Goal: Transaction & Acquisition: Obtain resource

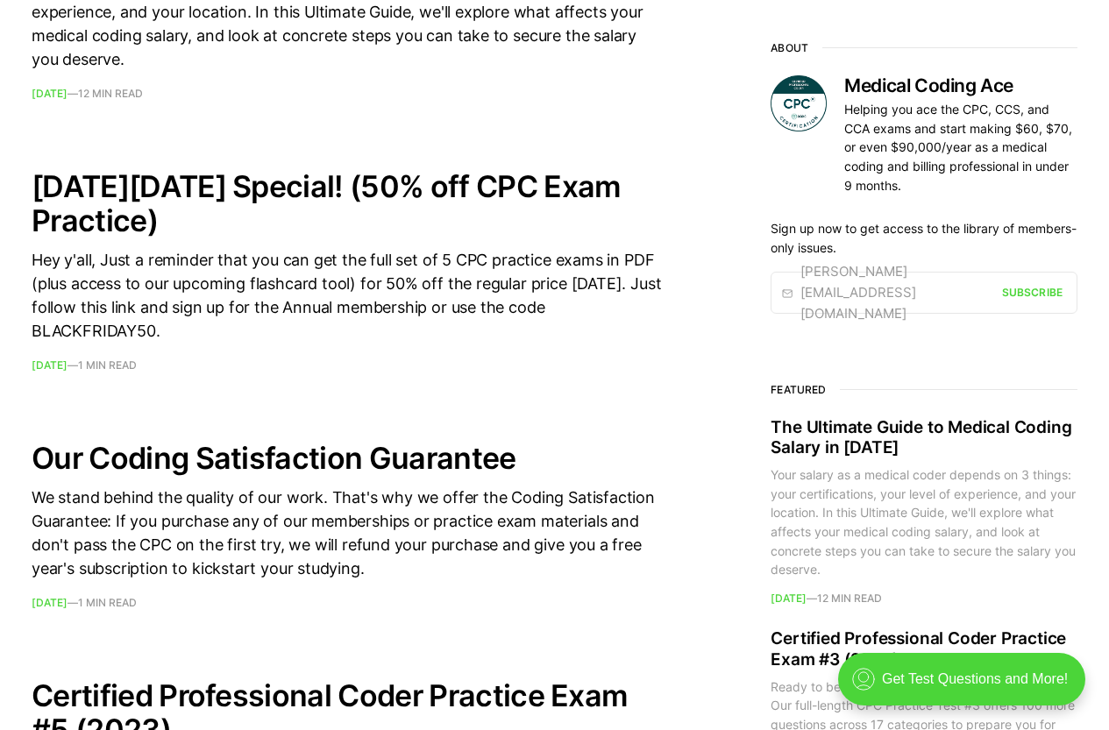
scroll to position [789, 0]
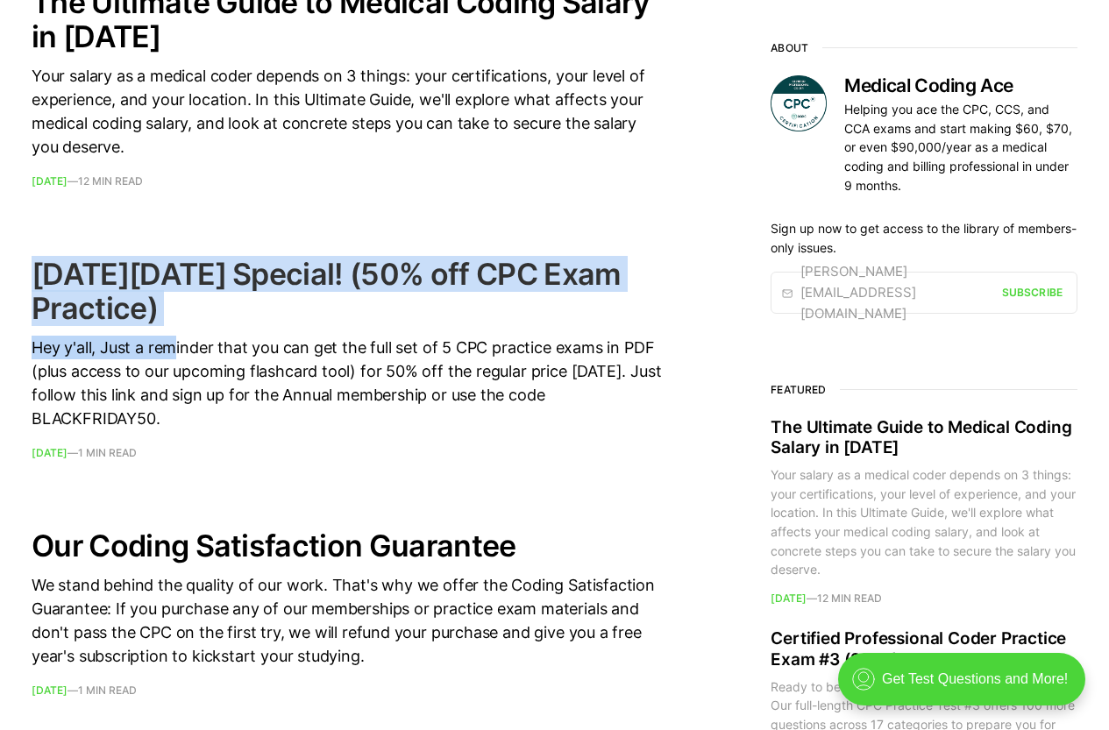
drag, startPoint x: 51, startPoint y: 271, endPoint x: 176, endPoint y: 337, distance: 141.9
click at [193, 316] on h2 "[DATE][DATE] Special! (50% off CPC Exam Practice)" at bounding box center [347, 291] width 631 height 68
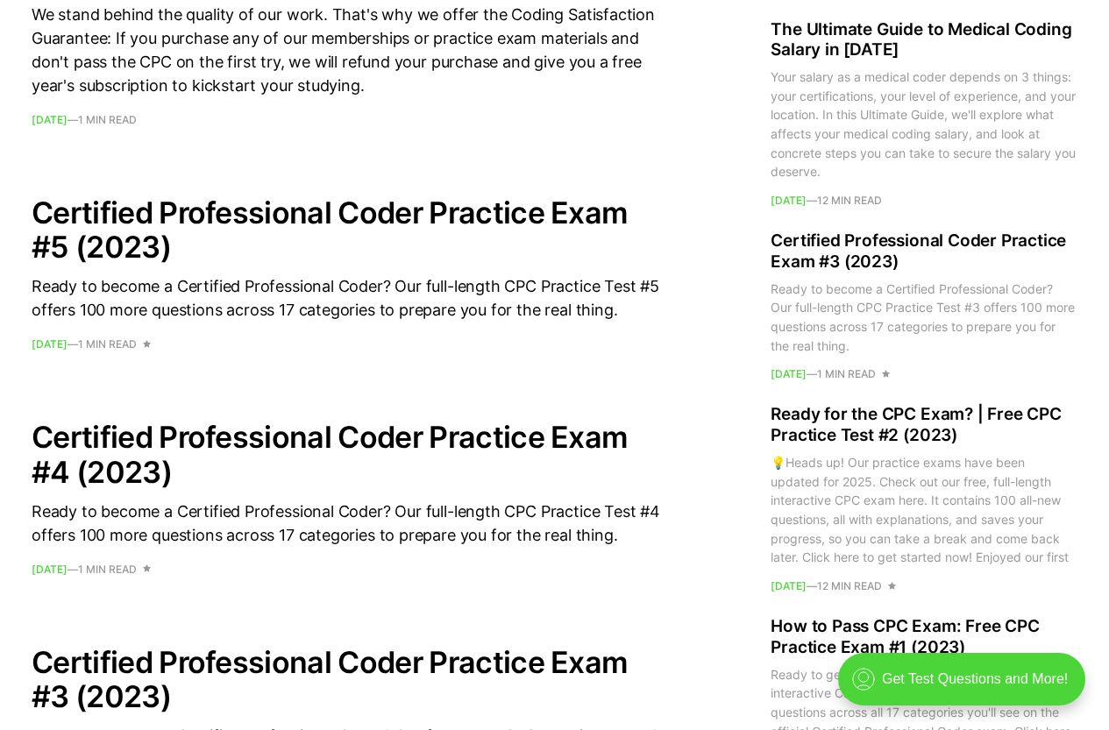
scroll to position [1490, 0]
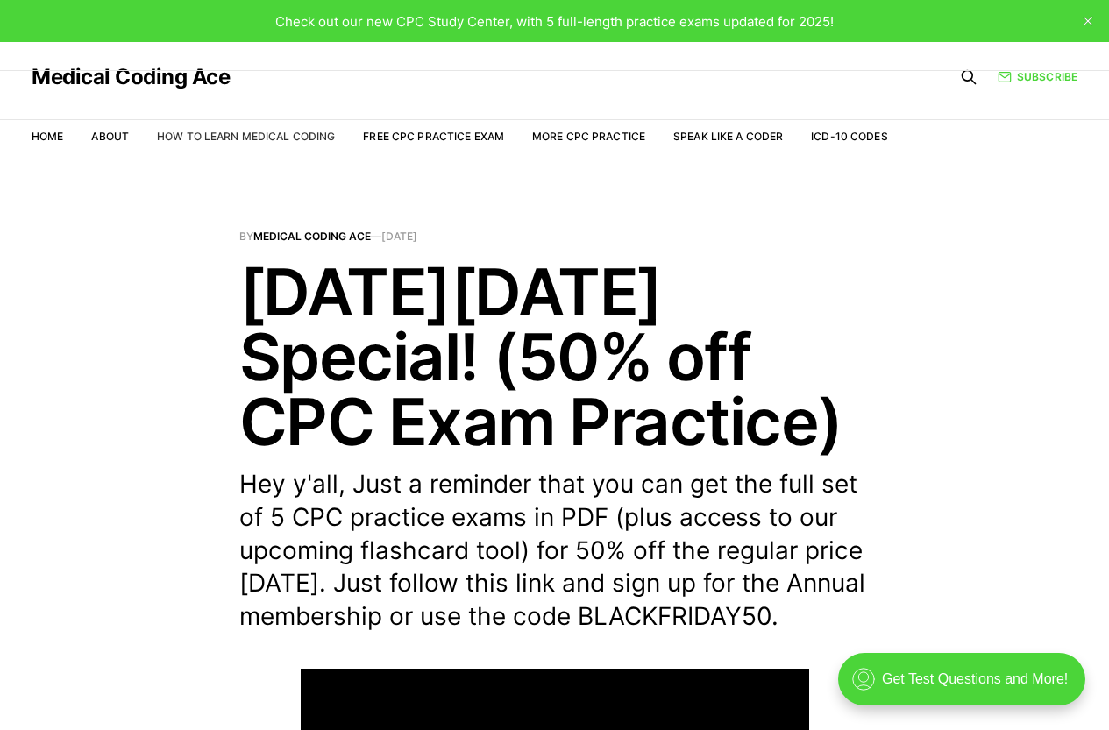
click at [230, 137] on link "How to Learn Medical Coding" at bounding box center [246, 136] width 178 height 13
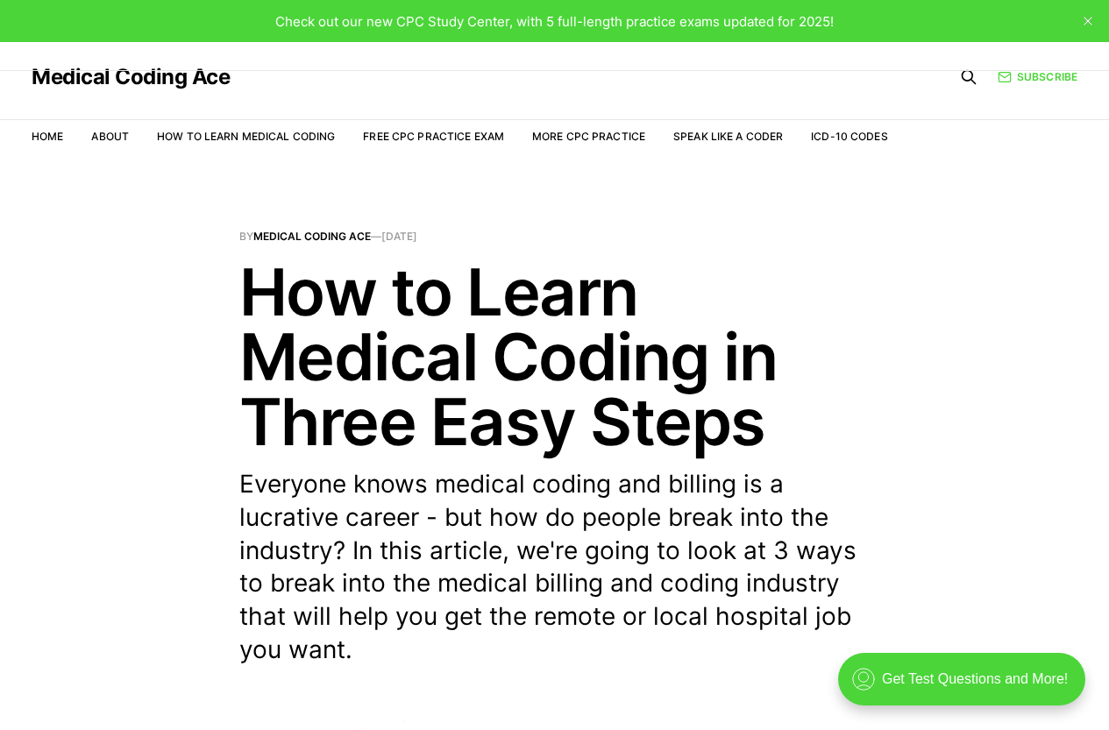
click at [436, 139] on link "Free CPC Practice Exam" at bounding box center [433, 136] width 141 height 13
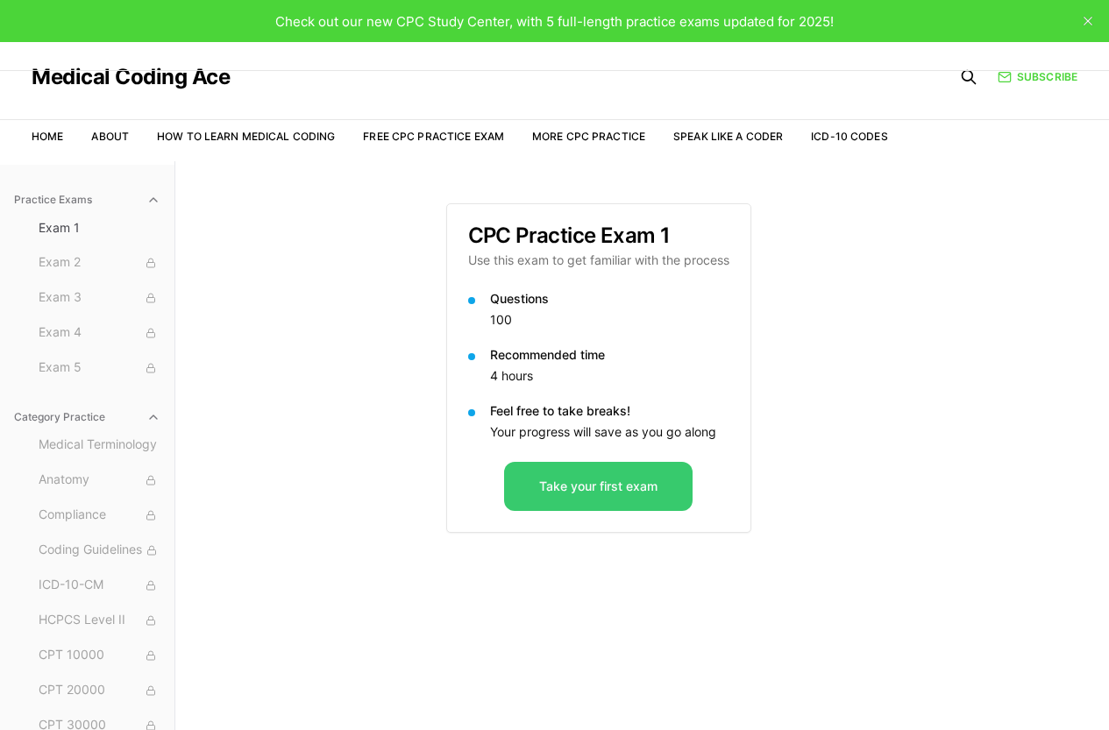
click at [597, 501] on button "Take your first exam" at bounding box center [598, 486] width 188 height 49
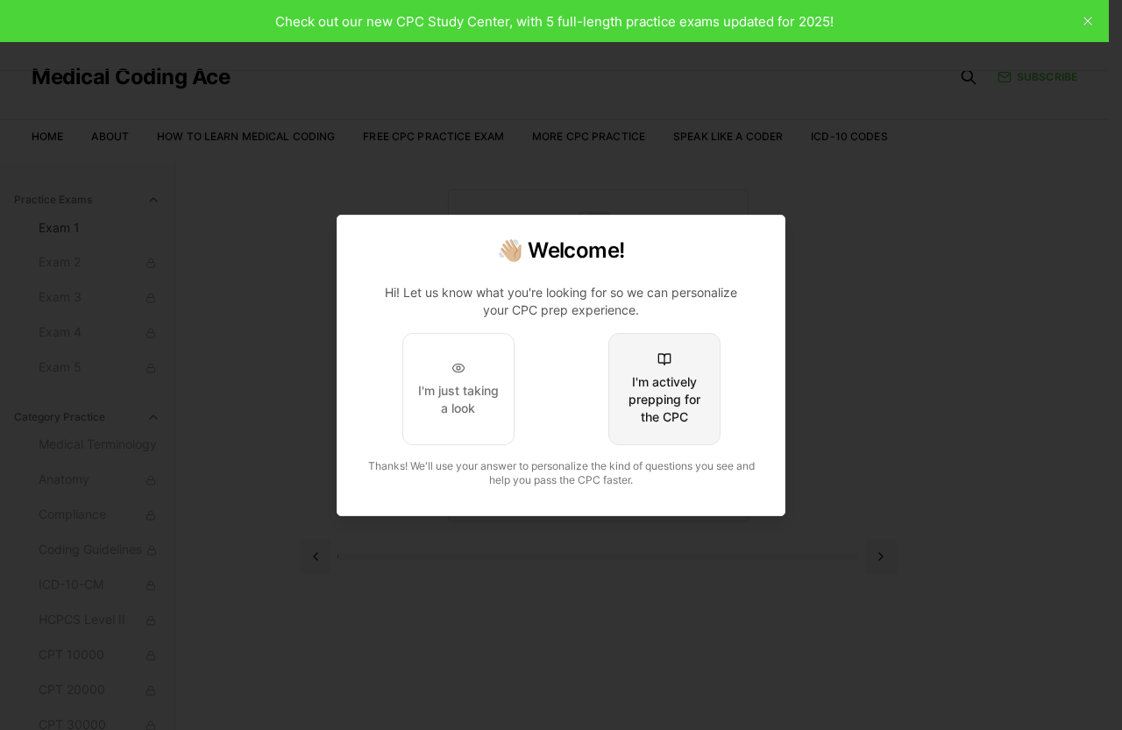
click at [663, 418] on div "I'm actively prepping for the CPC" at bounding box center [664, 399] width 82 height 53
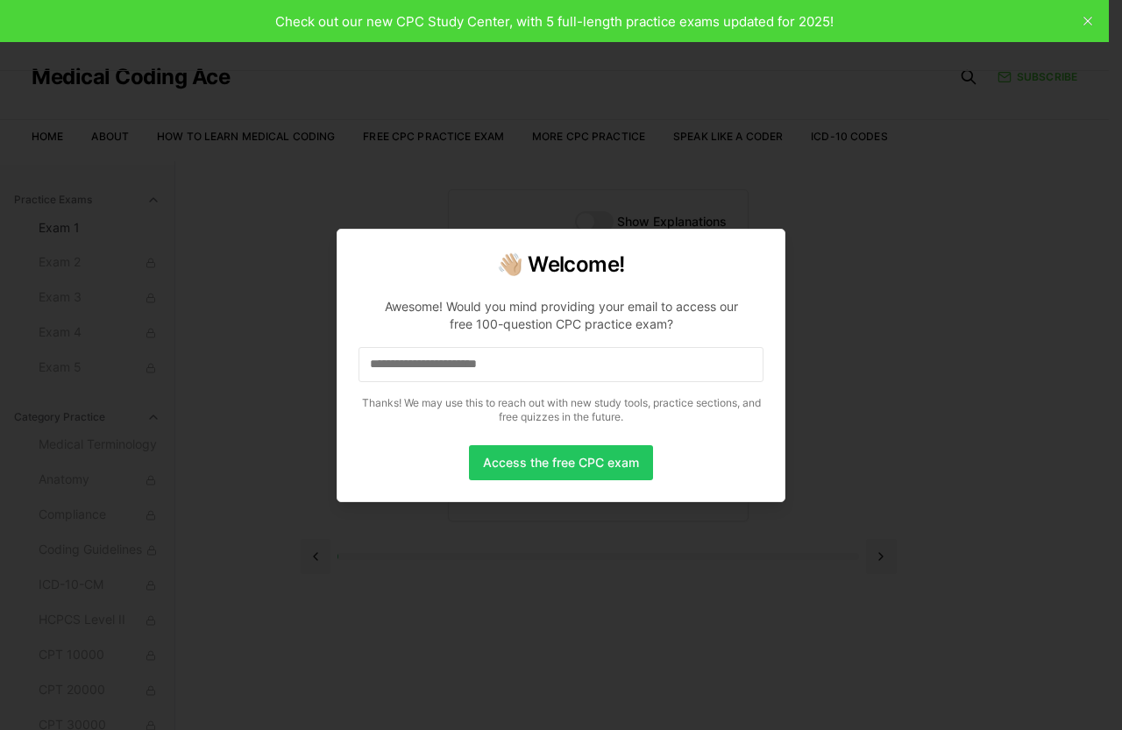
drag, startPoint x: 376, startPoint y: 362, endPoint x: 429, endPoint y: 368, distance: 52.9
click at [380, 364] on input at bounding box center [560, 364] width 405 height 35
click at [547, 462] on button "Access the free CPC exam" at bounding box center [561, 462] width 184 height 35
click at [500, 373] on input at bounding box center [560, 364] width 405 height 35
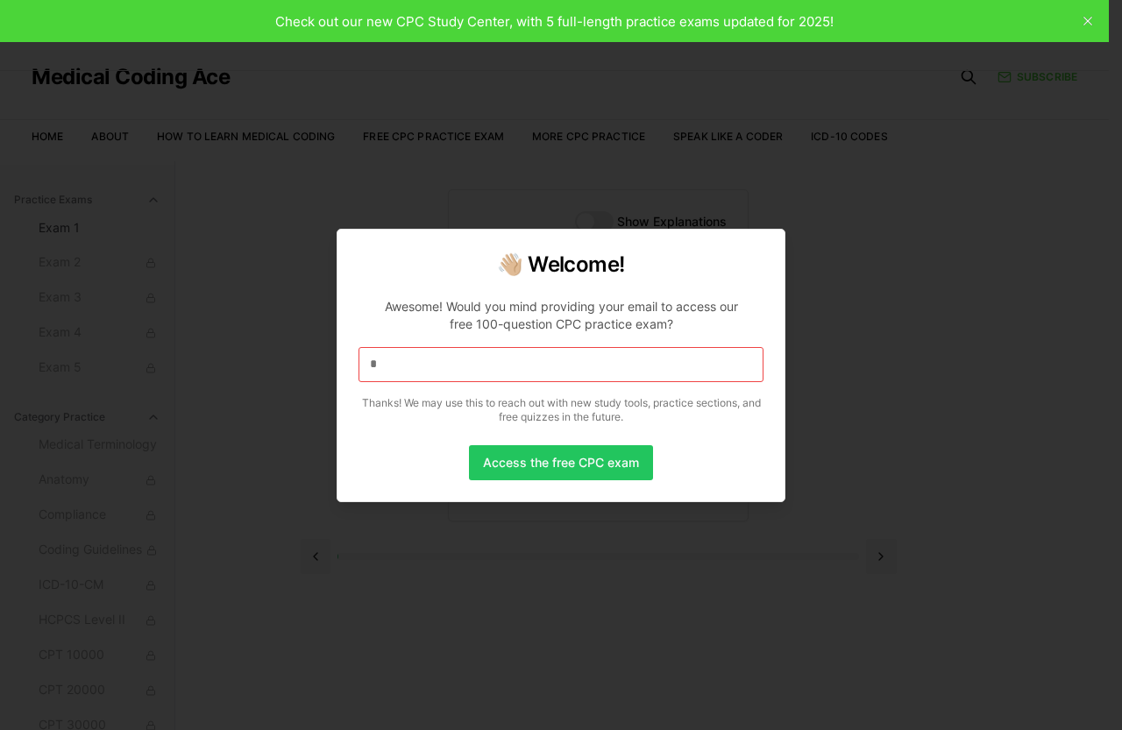
click at [500, 373] on input "*" at bounding box center [560, 364] width 405 height 35
click at [500, 373] on input at bounding box center [560, 364] width 405 height 35
click at [447, 353] on input "*" at bounding box center [560, 364] width 405 height 35
drag, startPoint x: 444, startPoint y: 356, endPoint x: 420, endPoint y: 369, distance: 27.8
click at [440, 360] on input "*" at bounding box center [560, 364] width 405 height 35
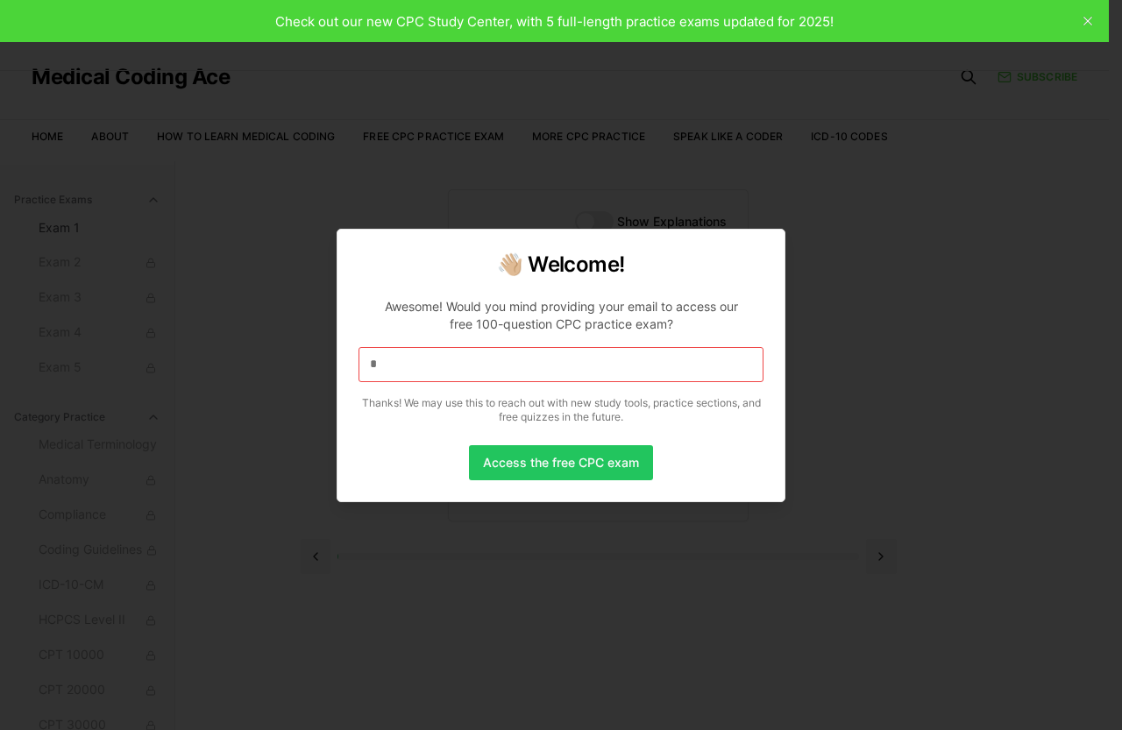
click at [420, 369] on input "*" at bounding box center [560, 364] width 405 height 35
click at [380, 355] on input "*" at bounding box center [560, 364] width 405 height 35
drag, startPoint x: 560, startPoint y: 363, endPoint x: 369, endPoint y: 365, distance: 191.1
click at [369, 365] on input at bounding box center [560, 364] width 405 height 35
click at [407, 372] on input "*" at bounding box center [560, 364] width 405 height 35
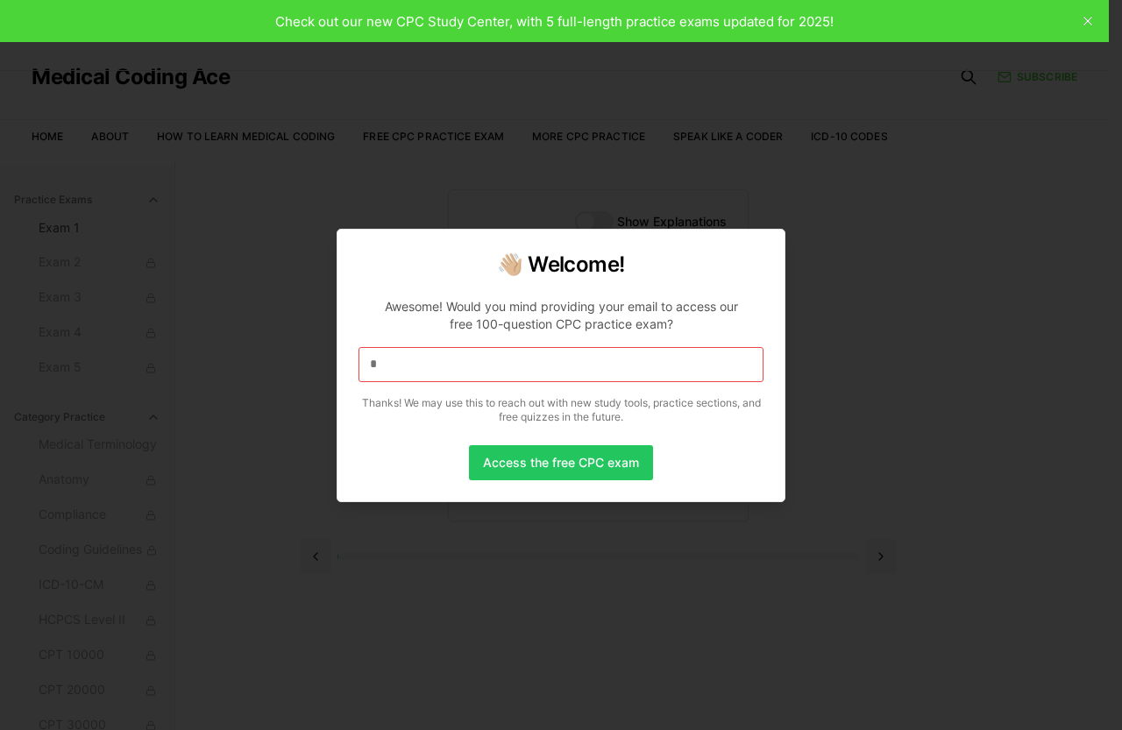
click at [395, 369] on input "*" at bounding box center [560, 364] width 405 height 35
click at [395, 369] on input "**" at bounding box center [560, 364] width 405 height 35
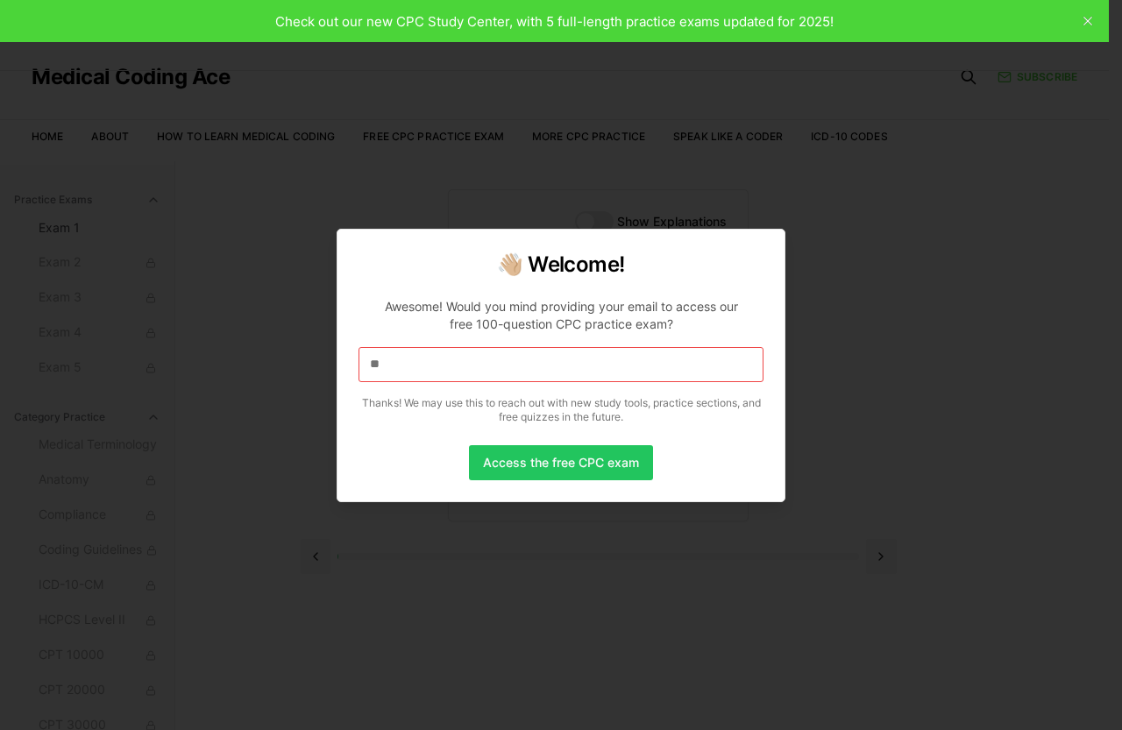
click at [395, 369] on input "**" at bounding box center [560, 364] width 405 height 35
click at [393, 366] on input "**" at bounding box center [560, 364] width 405 height 35
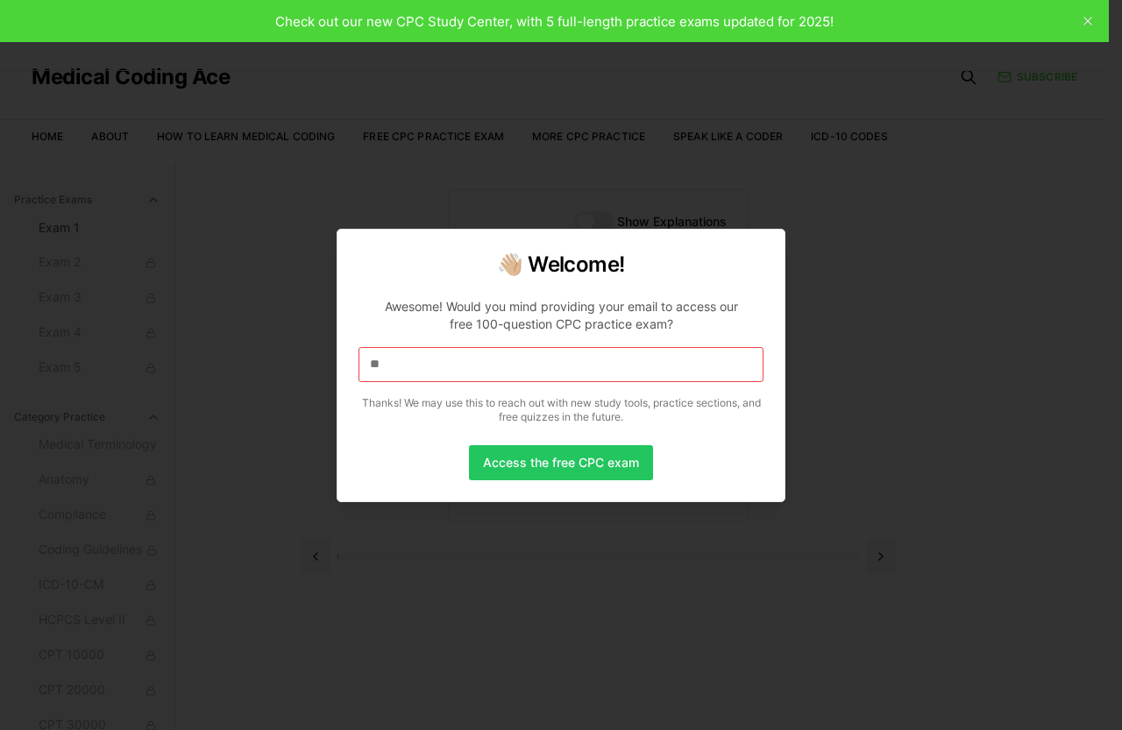
click at [393, 366] on input "**" at bounding box center [560, 364] width 405 height 35
